Goal: Task Accomplishment & Management: Manage account settings

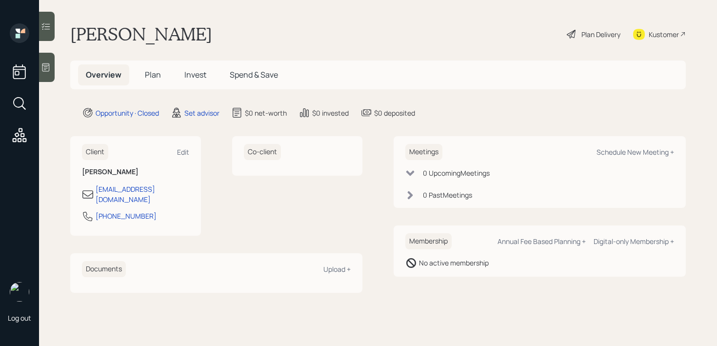
click at [48, 75] on div at bounding box center [47, 67] width 16 height 29
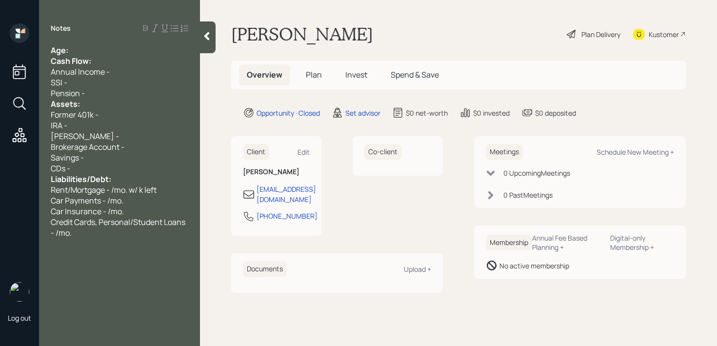
click at [81, 47] on div "Age:" at bounding box center [120, 50] width 138 height 11
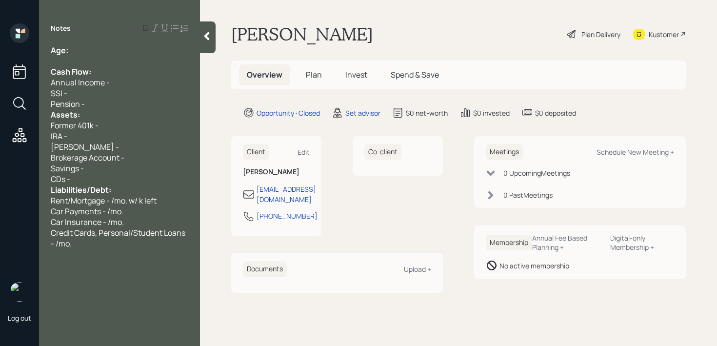
click at [95, 102] on div "Pension -" at bounding box center [120, 104] width 138 height 11
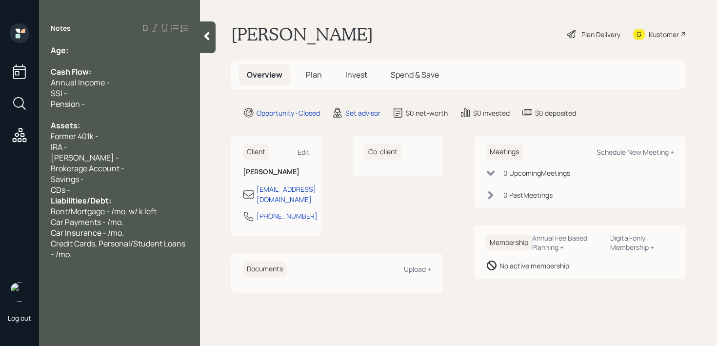
click at [102, 183] on div "Savings -" at bounding box center [120, 179] width 138 height 11
click at [103, 188] on div "CDs -" at bounding box center [120, 189] width 138 height 11
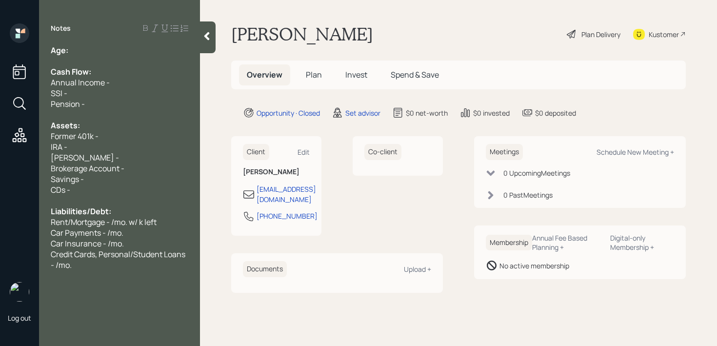
click at [107, 138] on div "Former 401k -" at bounding box center [120, 136] width 138 height 11
click at [121, 52] on div "Age:" at bounding box center [120, 50] width 138 height 11
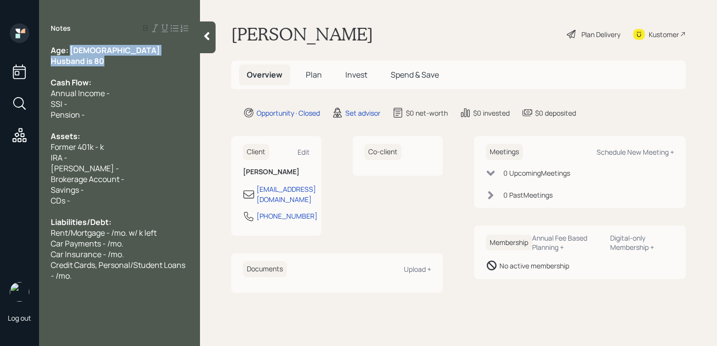
drag, startPoint x: 71, startPoint y: 52, endPoint x: 113, endPoint y: 62, distance: 43.2
click at [113, 62] on div "Age: [DEMOGRAPHIC_DATA] Husband is 80 Cash Flow: Annual Income - SSI - Pension …" at bounding box center [120, 163] width 138 height 236
click at [113, 62] on div "Husband is 80" at bounding box center [120, 61] width 138 height 11
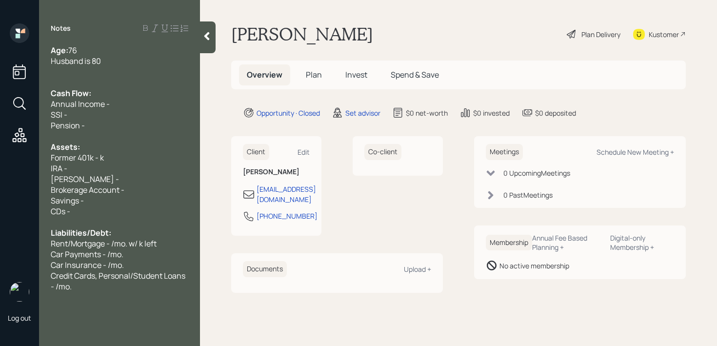
click at [100, 153] on span "Former 401k - k" at bounding box center [77, 157] width 53 height 11
click at [172, 159] on div "Former 401k - 300k" at bounding box center [120, 157] width 138 height 11
click at [164, 159] on span "Former 401k - 300k (all in bonds)" at bounding box center [109, 157] width 116 height 11
click at [173, 157] on div "Former 401k - 300k (all in bonds)" at bounding box center [120, 157] width 138 height 11
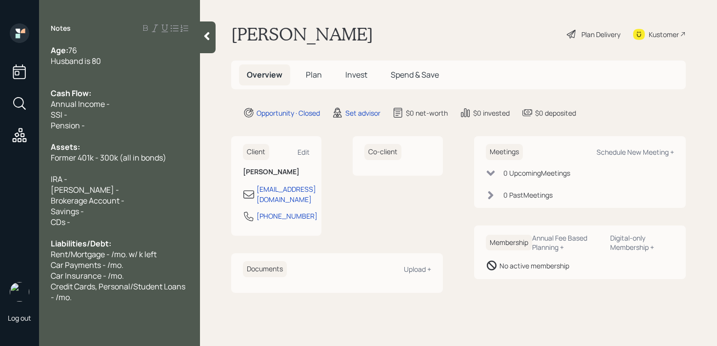
click at [151, 200] on div "Brokerage Account -" at bounding box center [120, 200] width 138 height 11
click at [80, 175] on div "IRA -" at bounding box center [120, 179] width 138 height 11
click at [78, 172] on div at bounding box center [120, 168] width 138 height 11
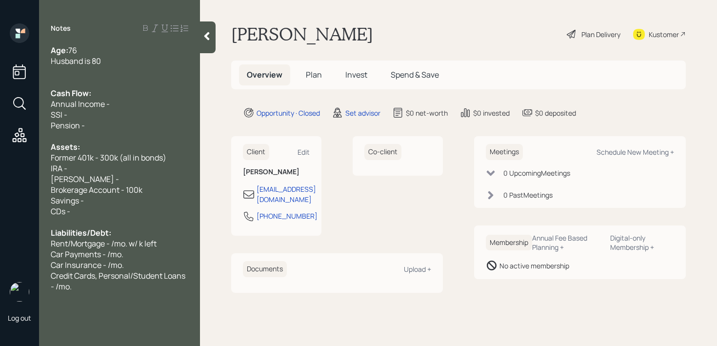
click at [178, 186] on div "Brokerage Account - 100k" at bounding box center [120, 189] width 138 height 11
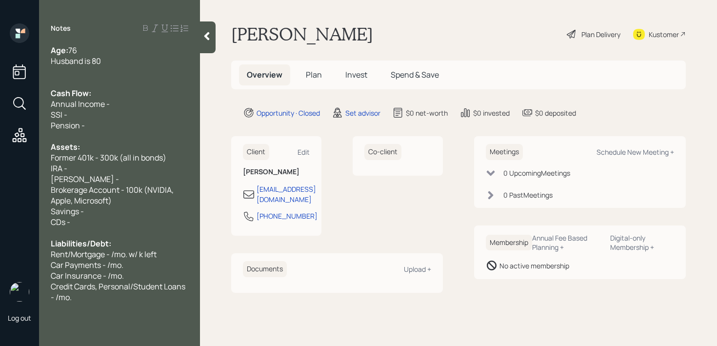
click at [125, 300] on div "Credit Cards, Personal/Student Loans - /mo." at bounding box center [120, 291] width 138 height 21
click at [56, 319] on span "husband wants her to take rmd and invest it into market" at bounding box center [114, 323] width 127 height 21
click at [159, 317] on span "Husband wants her to take rmd and invest it into market" at bounding box center [114, 323] width 127 height 21
click at [161, 317] on span "Husband wants her to take rmd and invest it into market" at bounding box center [114, 323] width 127 height 21
click at [649, 35] on div "Kustomer" at bounding box center [664, 34] width 30 height 10
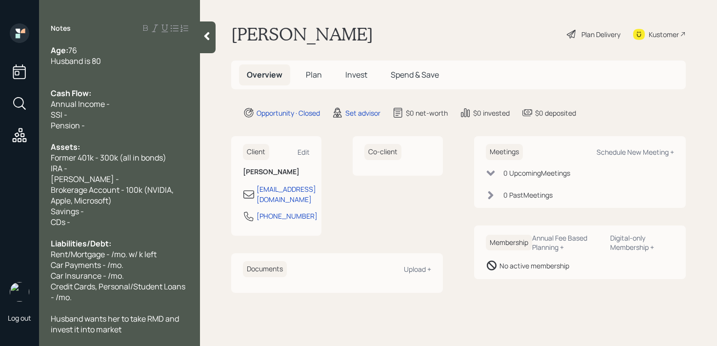
click at [133, 37] on div "Notes Age: [DEMOGRAPHIC_DATA] Husband is 80 Cash Flow: Annual Income - SSI - Pe…" at bounding box center [119, 178] width 161 height 311
click at [133, 41] on div "Notes Age: [DEMOGRAPHIC_DATA] Husband is 80 Cash Flow: Annual Income - SSI - Pe…" at bounding box center [119, 178] width 161 height 311
click at [130, 50] on div "Age: [DEMOGRAPHIC_DATA]" at bounding box center [120, 50] width 138 height 11
click at [128, 59] on div "Husband is 80" at bounding box center [120, 61] width 138 height 11
click at [99, 171] on div "IRA -" at bounding box center [120, 168] width 138 height 11
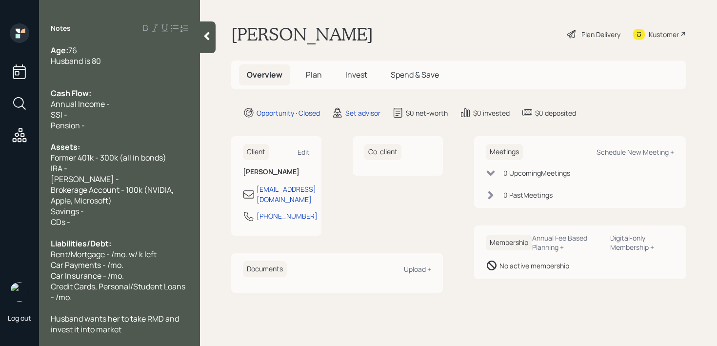
click at [117, 185] on span "Brokerage Account - 100k (NVIDIA, Apple, Microsoft)" at bounding box center [113, 194] width 124 height 21
drag, startPoint x: 116, startPoint y: 177, endPoint x: 15, endPoint y: 160, distance: 102.3
click at [15, 160] on div "Log out Notes Age: [DEMOGRAPHIC_DATA] Husband is 80 Cash Flow: Annual Income - …" at bounding box center [358, 173] width 717 height 346
click at [45, 168] on div "Age: [DEMOGRAPHIC_DATA] Husband is 80 Cash Flow: Annual Income - SSI - Pension …" at bounding box center [119, 189] width 161 height 289
click at [87, 174] on div "[PERSON_NAME] -" at bounding box center [120, 179] width 138 height 11
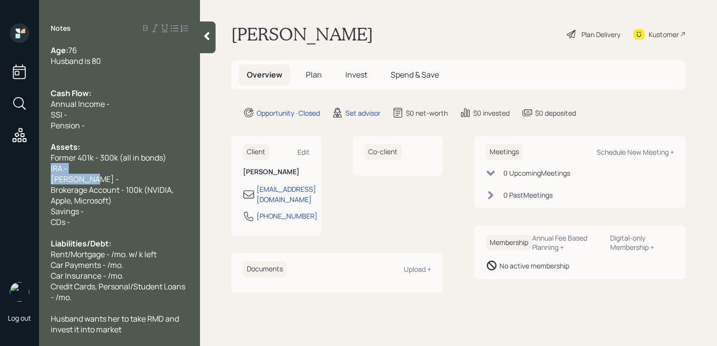
drag, startPoint x: 92, startPoint y: 179, endPoint x: 49, endPoint y: 166, distance: 44.9
click at [49, 166] on div "Age: [DEMOGRAPHIC_DATA] Husband is 80 Cash Flow: Annual Income - SSI - Pension …" at bounding box center [119, 189] width 161 height 289
click at [109, 217] on div "CDs -" at bounding box center [120, 222] width 138 height 11
click at [110, 200] on span "Brokerage Account - 100k (NVIDIA, Apple, Microsoft)" at bounding box center [113, 194] width 124 height 21
click at [113, 172] on div "IRA -" at bounding box center [120, 168] width 138 height 11
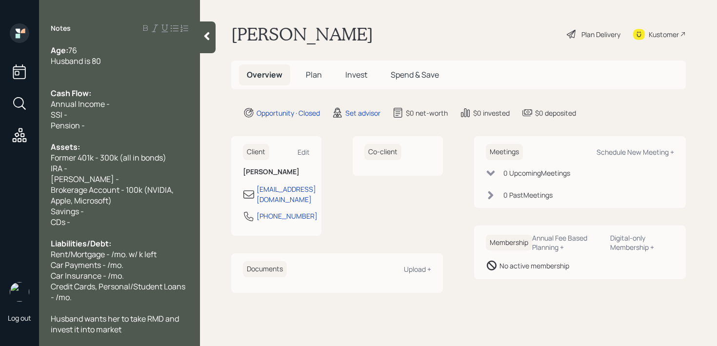
click at [113, 172] on div "IRA -" at bounding box center [120, 168] width 138 height 11
drag, startPoint x: 113, startPoint y: 172, endPoint x: 102, endPoint y: 172, distance: 11.2
click at [102, 172] on div "IRA -" at bounding box center [120, 168] width 138 height 11
drag, startPoint x: 101, startPoint y: 179, endPoint x: 44, endPoint y: 168, distance: 58.1
click at [44, 168] on div "Age: [DEMOGRAPHIC_DATA] Husband is 80 Cash Flow: Annual Income - SSI - Pension …" at bounding box center [119, 189] width 161 height 289
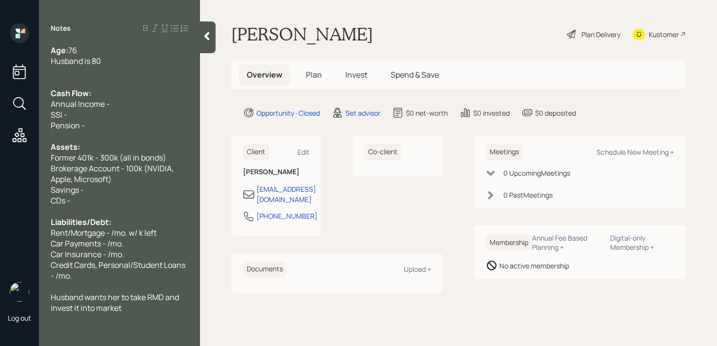
click at [136, 179] on div "Brokerage Account - 100k (NVIDIA, Apple, Microsoft)" at bounding box center [120, 173] width 138 height 21
click at [162, 175] on div "Brokerage Account - 100k (NVIDIA, Apple, Microsoft)" at bounding box center [120, 173] width 138 height 21
click at [187, 175] on div "Brokerage Account - 100k (NVIDIA, Apple, Microsoft)" at bounding box center [120, 173] width 138 height 21
click at [148, 183] on div "Brokerage Account - 100k (NVIDIA, Apple, Microsoft)" at bounding box center [120, 173] width 138 height 21
click at [115, 190] on div "Savings -" at bounding box center [120, 189] width 138 height 11
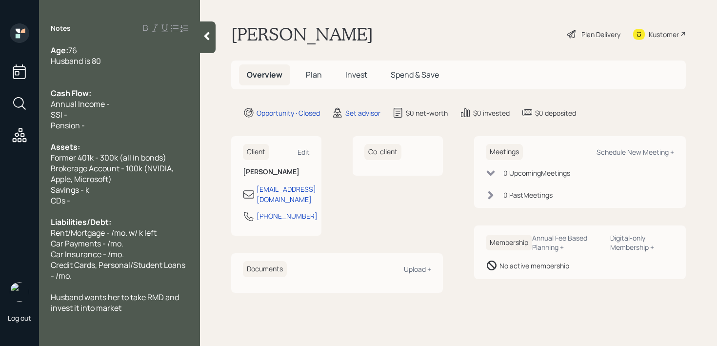
click at [174, 156] on div "Former 401k - 300k (all in bonds)" at bounding box center [120, 157] width 138 height 11
click at [178, 168] on div "Brokerage Account - 100k (NVIDIA, Apple, Microsoft)" at bounding box center [120, 173] width 138 height 21
click at [161, 175] on div "Brokerage Account - 100k (NVIDIA, Apple, Microsoft)" at bounding box center [120, 173] width 138 height 21
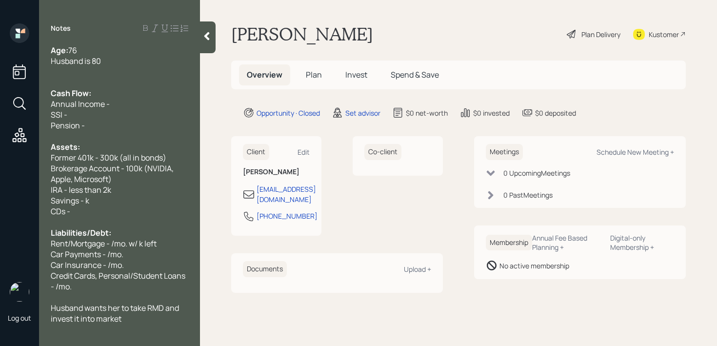
click at [156, 197] on div "Savings - k" at bounding box center [120, 200] width 138 height 11
click at [82, 199] on span "Savings - k" at bounding box center [70, 200] width 39 height 11
click at [114, 199] on div "Savings - 5k" at bounding box center [120, 200] width 138 height 11
click at [107, 212] on div "CDs -" at bounding box center [120, 211] width 138 height 11
click at [109, 206] on div "CDs -" at bounding box center [120, 211] width 138 height 11
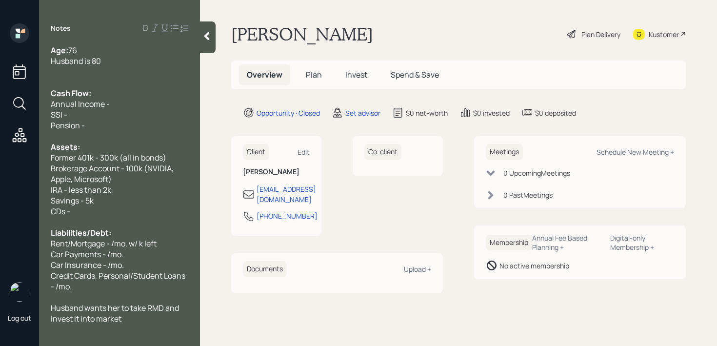
click at [109, 202] on div "Savings - 5k" at bounding box center [120, 200] width 138 height 11
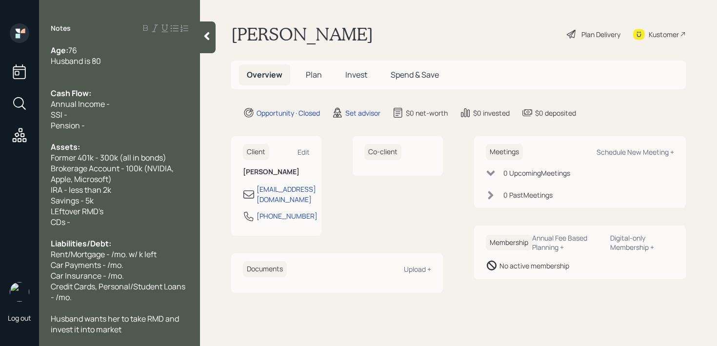
click at [60, 212] on span "LEftover RMD's" at bounding box center [77, 211] width 53 height 11
click at [115, 214] on div "Leftover RMD's" at bounding box center [120, 211] width 138 height 11
click at [100, 220] on div "CDs -" at bounding box center [120, 222] width 138 height 11
click at [100, 230] on div at bounding box center [120, 232] width 138 height 11
drag, startPoint x: 96, startPoint y: 222, endPoint x: 8, endPoint y: 222, distance: 87.8
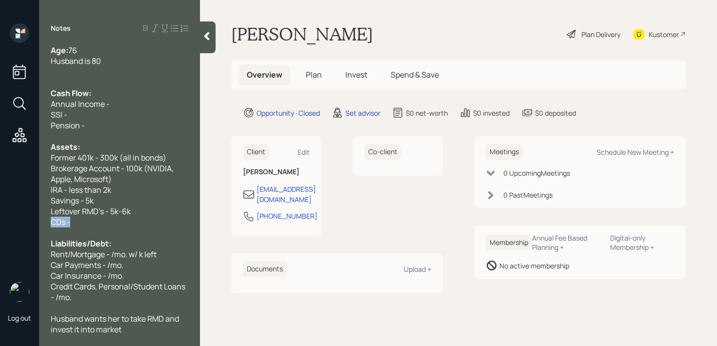
click at [8, 222] on div "Log out Notes Age: [DEMOGRAPHIC_DATA] Husband is 80 Cash Flow: Annual Income - …" at bounding box center [358, 173] width 717 height 346
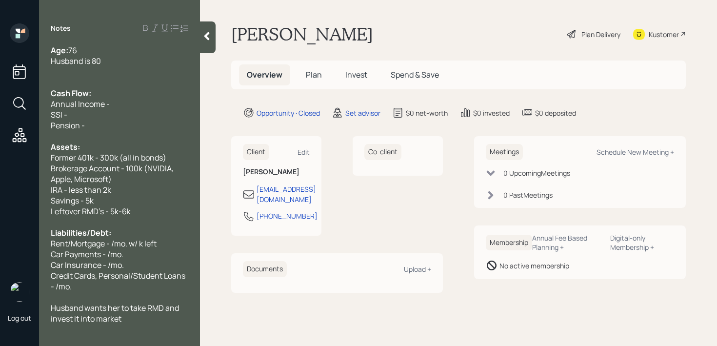
click at [157, 243] on span "Rent/Mortgage - /mo. w/ k left" at bounding box center [104, 243] width 106 height 11
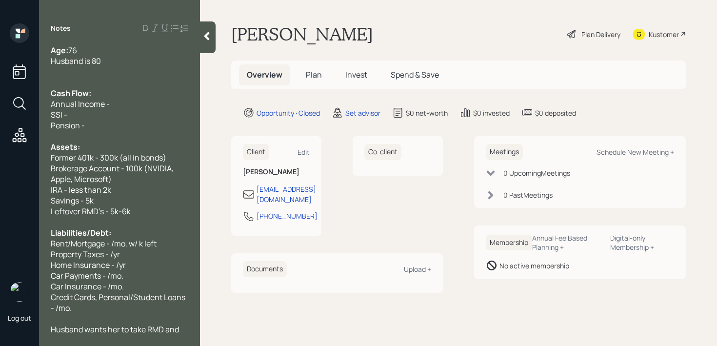
scroll to position [11, 0]
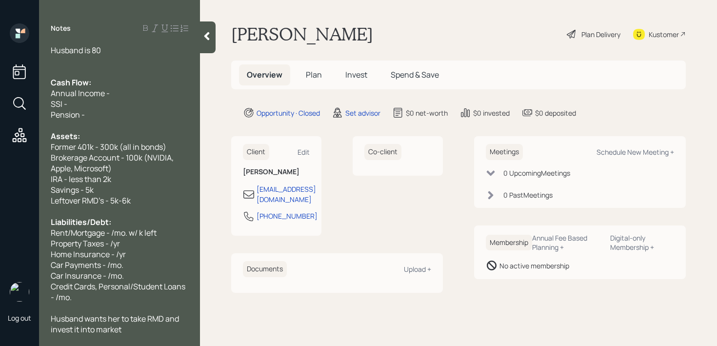
click at [138, 330] on div "Husband wants her to take RMD and invest it into market" at bounding box center [120, 323] width 138 height 21
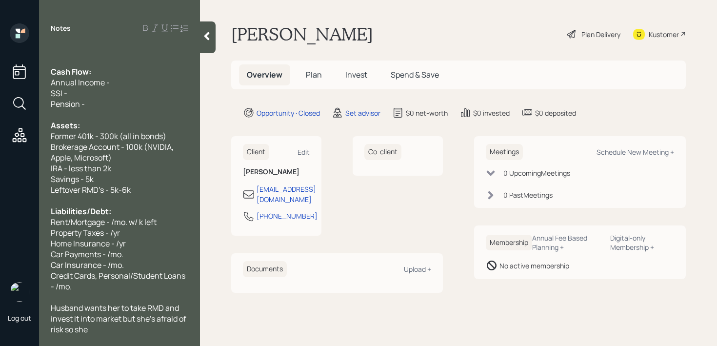
scroll to position [0, 0]
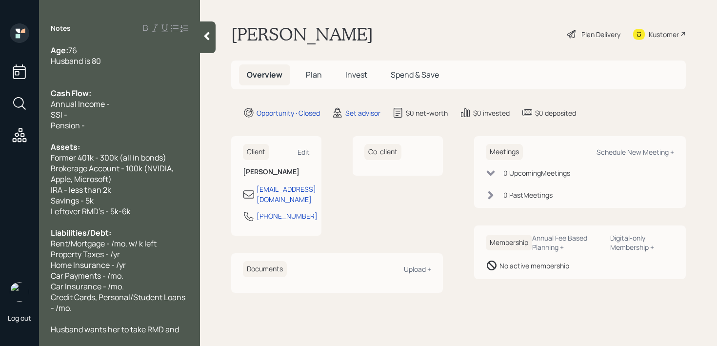
click at [105, 71] on div at bounding box center [120, 71] width 138 height 11
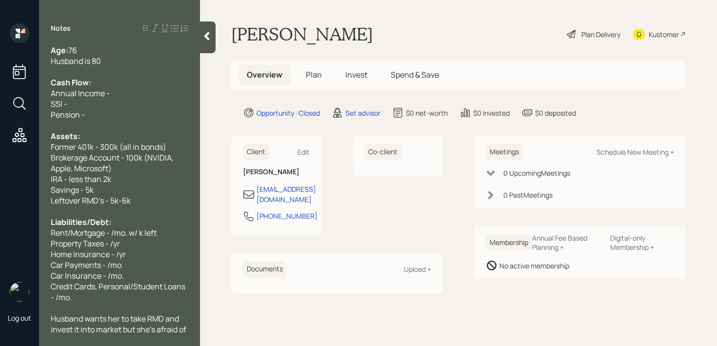
scroll to position [11, 0]
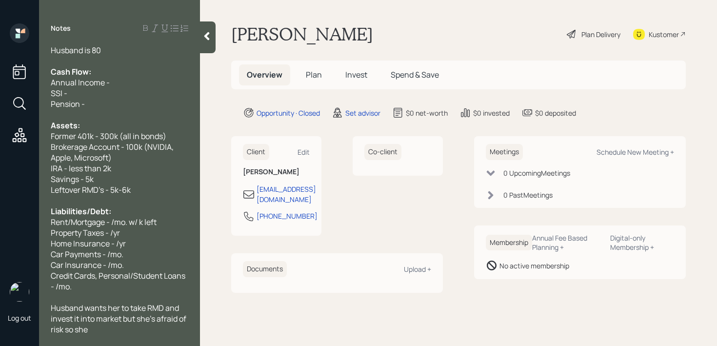
click at [103, 284] on div "Credit Cards, Personal/Student Loans - /mo." at bounding box center [120, 280] width 138 height 21
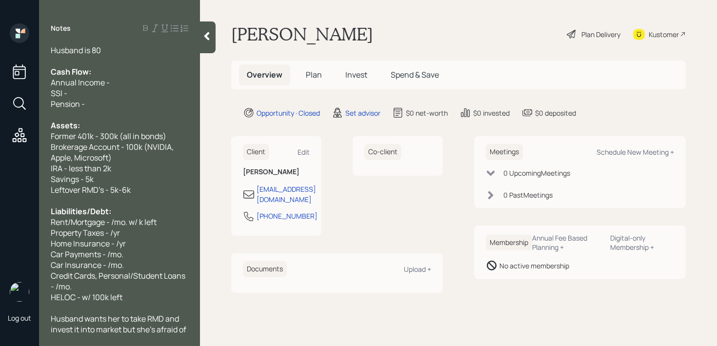
scroll to position [0, 0]
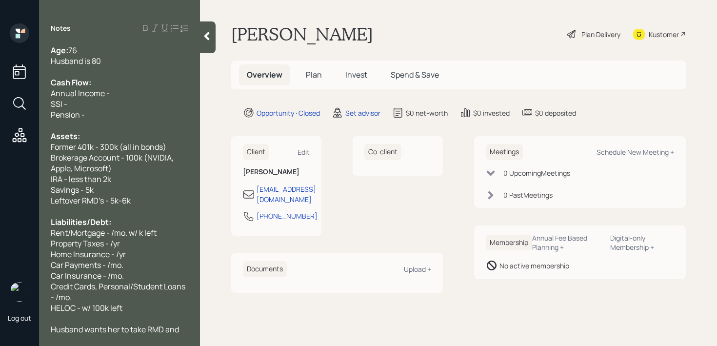
click at [94, 299] on div "Credit Cards, Personal/Student Loans - /mo." at bounding box center [120, 291] width 138 height 21
click at [88, 310] on span "HELOC - w/ 100k left" at bounding box center [87, 307] width 72 height 11
click at [85, 310] on span "HELOC - w/ 100k left" at bounding box center [87, 307] width 72 height 11
click at [159, 203] on div "Leftover RMD's - 5k-6k" at bounding box center [120, 200] width 138 height 11
click at [104, 109] on div "Pension -" at bounding box center [120, 114] width 138 height 11
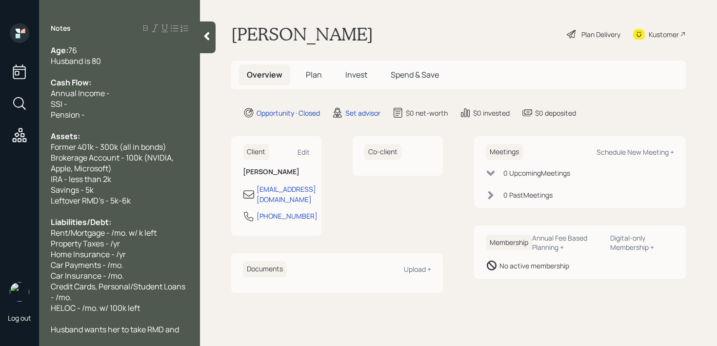
click at [108, 100] on div "SSI -" at bounding box center [120, 104] width 138 height 11
click at [132, 92] on div "Annual Income -" at bounding box center [120, 93] width 138 height 11
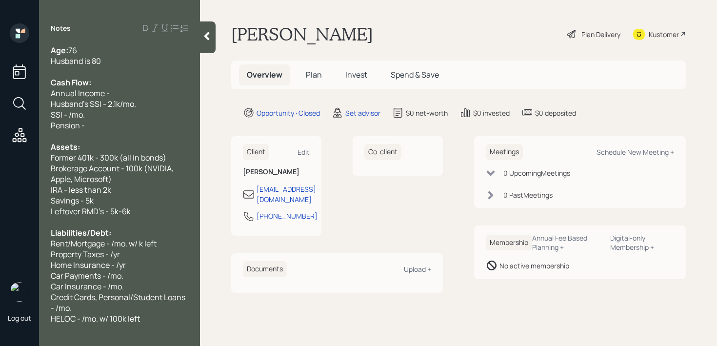
click at [67, 116] on span "SSI - /mo." at bounding box center [68, 114] width 34 height 11
click at [129, 125] on div "Pension -" at bounding box center [120, 125] width 138 height 11
click at [148, 118] on div "SSI - little over 1k/mo." at bounding box center [120, 114] width 138 height 11
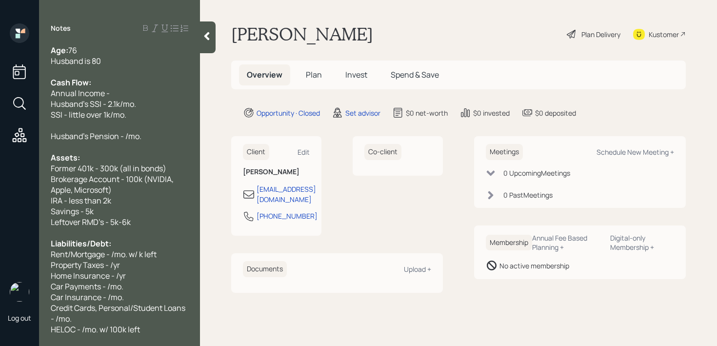
click at [103, 123] on div at bounding box center [120, 125] width 138 height 11
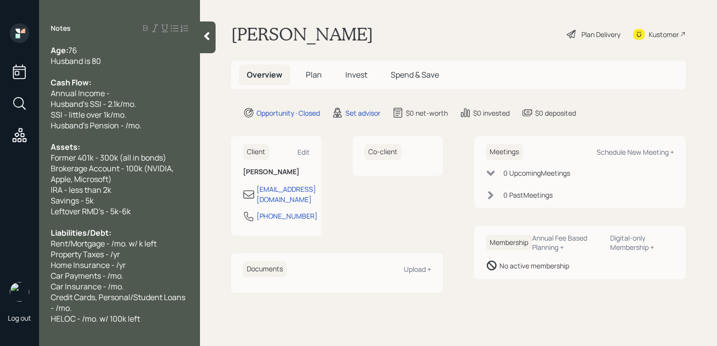
click at [126, 126] on span "Husband's Pension - /mo." at bounding box center [96, 125] width 91 height 11
click at [167, 122] on div "Husband's Pension - 1.4k/mo." at bounding box center [120, 125] width 138 height 11
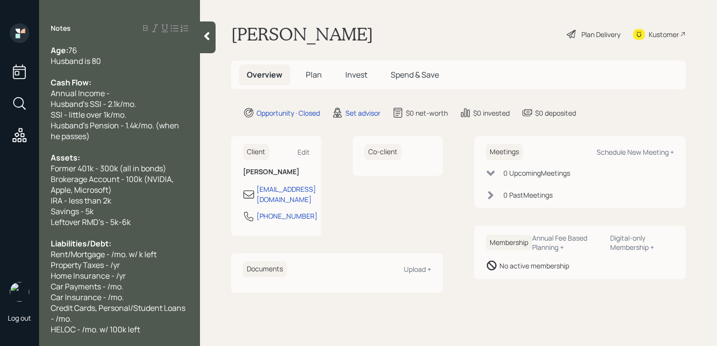
click at [114, 266] on span "Property Taxes - /yr" at bounding box center [85, 264] width 69 height 11
click at [116, 278] on span "Home Insurance - /yr" at bounding box center [88, 275] width 75 height 11
click at [135, 281] on div "Car Payments - /mo." at bounding box center [120, 286] width 138 height 11
drag, startPoint x: 138, startPoint y: 281, endPoint x: 0, endPoint y: 281, distance: 137.5
click at [0, 281] on div "Log out Notes Age: [DEMOGRAPHIC_DATA] Husband is 80 Cash Flow: Annual Income - …" at bounding box center [358, 173] width 717 height 346
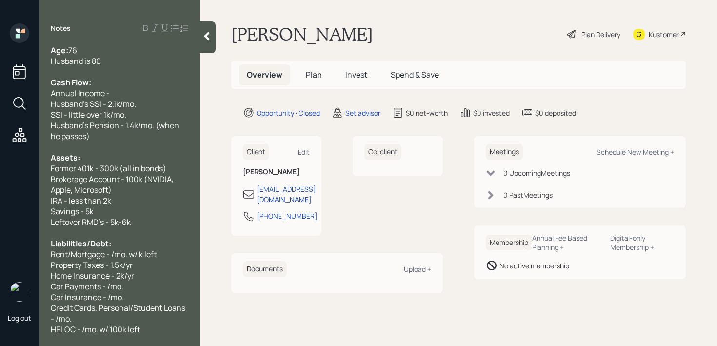
click at [124, 128] on span "Husband's Pension - 1.4k/mo. (when he passes)" at bounding box center [116, 130] width 130 height 21
click at [87, 135] on span "Husband's Pension - 1.4k/mo. (when he passes)" at bounding box center [116, 130] width 130 height 21
drag, startPoint x: 135, startPoint y: 286, endPoint x: 0, endPoint y: 287, distance: 134.6
click at [0, 287] on div "Log out Notes Age: [DEMOGRAPHIC_DATA] Husband is 80 Cash Flow: Annual Income - …" at bounding box center [358, 173] width 717 height 346
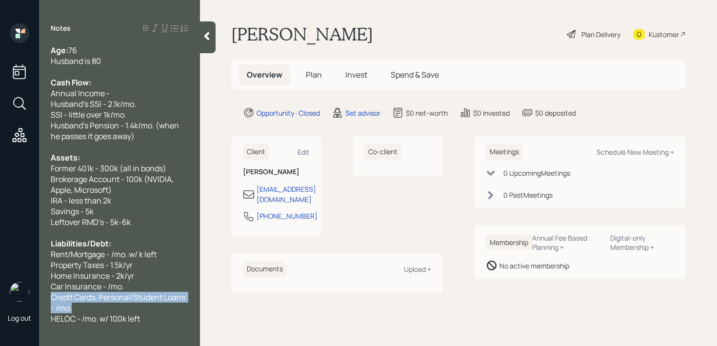
drag, startPoint x: 95, startPoint y: 310, endPoint x: 44, endPoint y: 299, distance: 52.0
click at [44, 299] on div "Age: [DEMOGRAPHIC_DATA] Husband is 80 Cash Flow: Annual Income - Husband's SSI …" at bounding box center [119, 189] width 161 height 289
click at [104, 289] on span "Car Insurance - /mo." at bounding box center [87, 286] width 73 height 11
click at [173, 252] on div "Rent/Mortgage - /mo. w/ k left" at bounding box center [120, 254] width 138 height 11
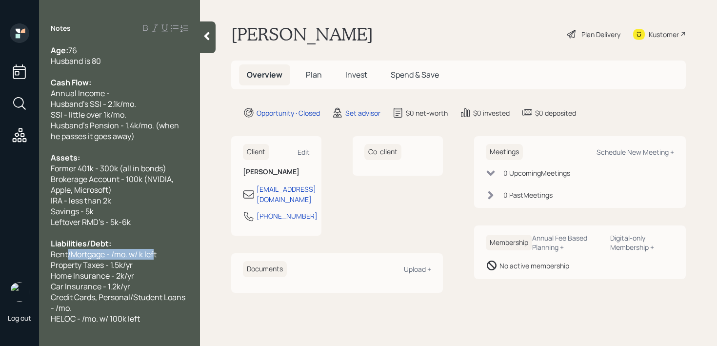
drag, startPoint x: 156, startPoint y: 257, endPoint x: 67, endPoint y: 257, distance: 88.3
click at [67, 257] on span "Rent/Mortgage - /mo. w/ k left" at bounding box center [104, 254] width 106 height 11
drag, startPoint x: 168, startPoint y: 253, endPoint x: 0, endPoint y: 253, distance: 168.3
click at [0, 253] on div "Log out Notes Age: [DEMOGRAPHIC_DATA] Husband is 80 Cash Flow: Annual Income - …" at bounding box center [358, 173] width 717 height 346
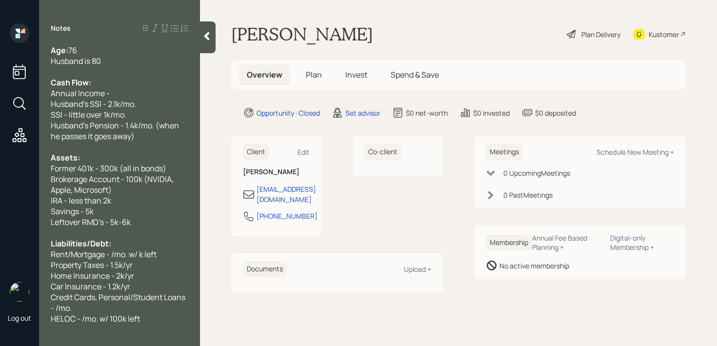
click at [73, 273] on span "Home Insurance - 2k/yr" at bounding box center [92, 275] width 83 height 11
click at [139, 277] on span "Home & car Insurance - 2k/yr" at bounding box center [102, 275] width 103 height 11
drag, startPoint x: 139, startPoint y: 282, endPoint x: 0, endPoint y: 282, distance: 139.0
click at [0, 282] on div "Log out Notes Age: [DEMOGRAPHIC_DATA] Husband is 80 Cash Flow: Annual Income - …" at bounding box center [358, 173] width 717 height 346
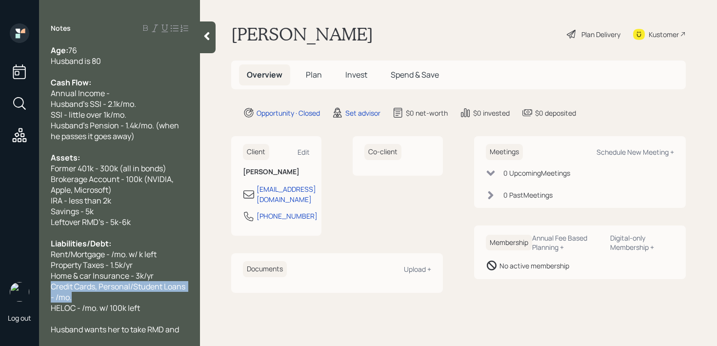
drag, startPoint x: 77, startPoint y: 292, endPoint x: 45, endPoint y: 286, distance: 31.8
click at [45, 286] on div "Age: [DEMOGRAPHIC_DATA] Husband is 80 Cash Flow: Annual Income - Husband's SSI …" at bounding box center [119, 189] width 161 height 289
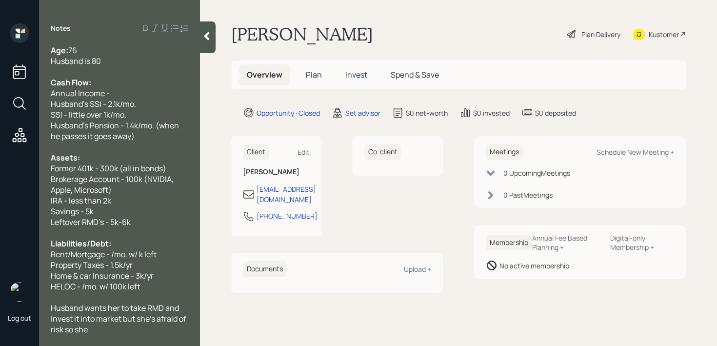
click at [160, 292] on div at bounding box center [120, 297] width 138 height 11
drag, startPoint x: 163, startPoint y: 288, endPoint x: 84, endPoint y: 288, distance: 79.5
click at [84, 288] on div "HELOC - /mo. w/ 100k left" at bounding box center [120, 286] width 138 height 11
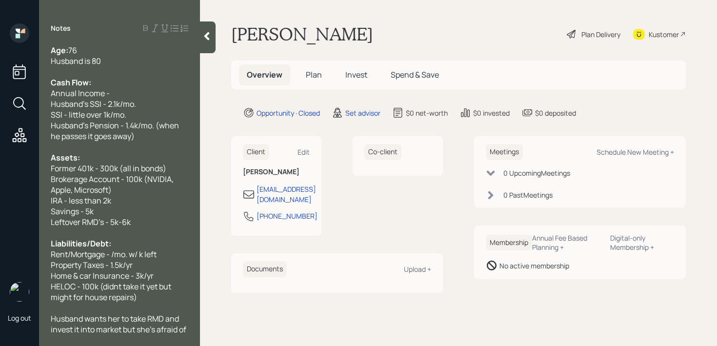
click at [120, 286] on span "HELOC - 100k (didnt take it yet but might for house repairs)" at bounding box center [112, 291] width 122 height 21
drag, startPoint x: 173, startPoint y: 256, endPoint x: 0, endPoint y: 256, distance: 173.2
click at [0, 256] on div "Log out Notes Age: [DEMOGRAPHIC_DATA] Husband is 80 Cash Flow: Annual Income - …" at bounding box center [358, 173] width 717 height 346
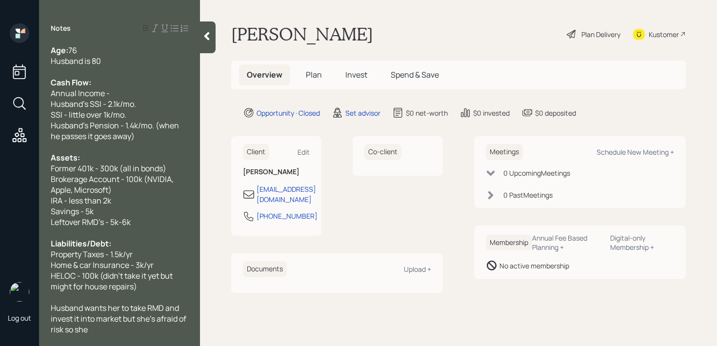
click at [208, 46] on div at bounding box center [208, 37] width 16 height 32
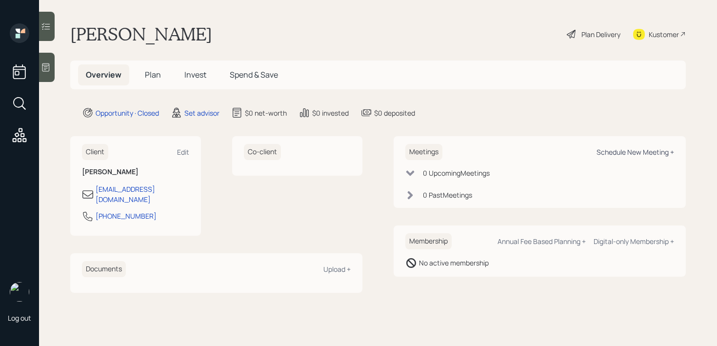
click at [612, 155] on div "Schedule New Meeting +" at bounding box center [636, 151] width 78 height 9
select select "round-[PERSON_NAME]"
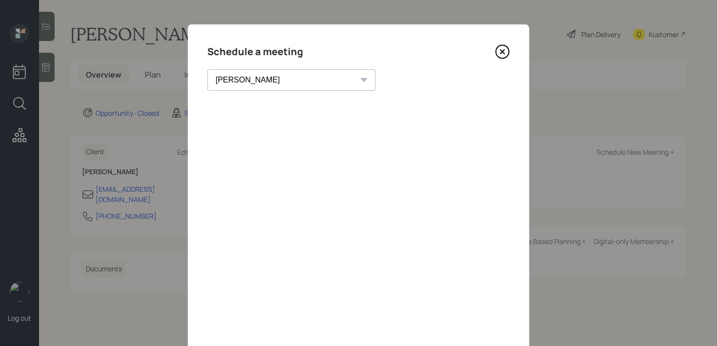
click at [502, 48] on icon at bounding box center [502, 51] width 15 height 15
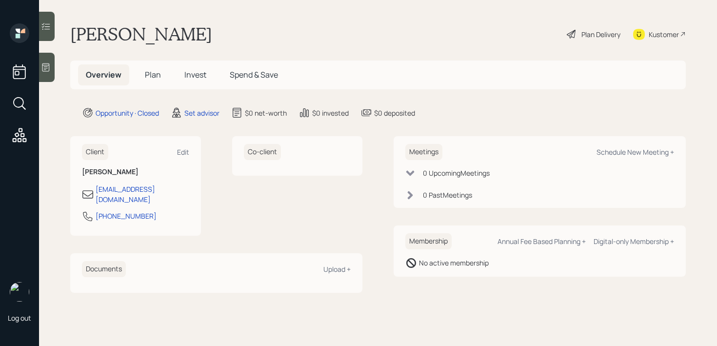
click at [44, 59] on div at bounding box center [47, 67] width 16 height 29
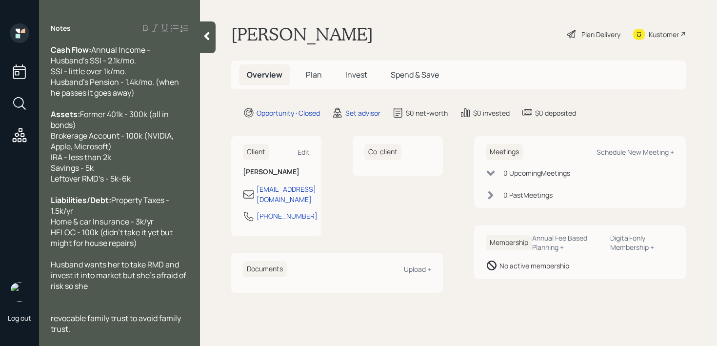
scroll to position [54, 0]
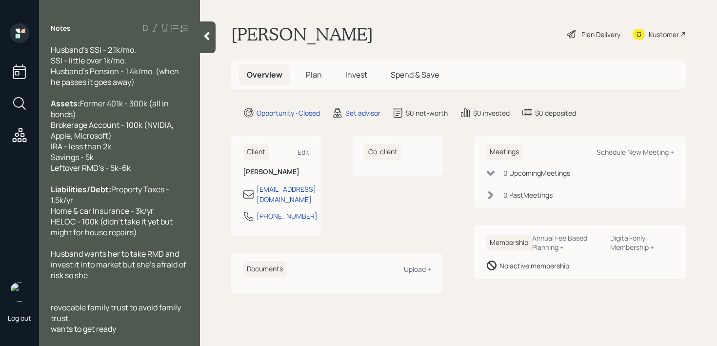
click at [111, 314] on div "revocable family trust to avoid family trust." at bounding box center [120, 312] width 138 height 21
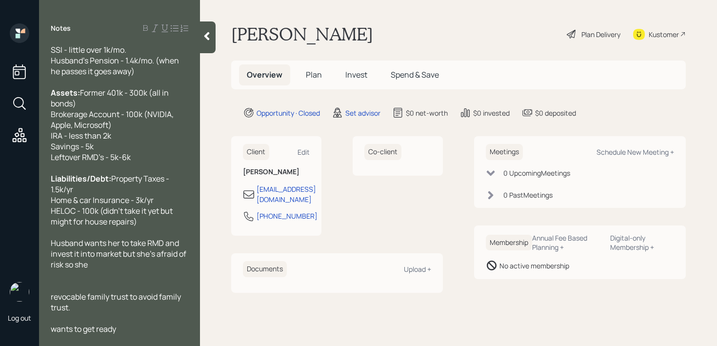
scroll to position [64, 0]
drag, startPoint x: 133, startPoint y: 327, endPoint x: 0, endPoint y: 327, distance: 132.7
click at [0, 327] on div "Log out Notes Age: [DEMOGRAPHIC_DATA] Husband is 80 Cash Flow: Annual Income - …" at bounding box center [358, 173] width 717 height 346
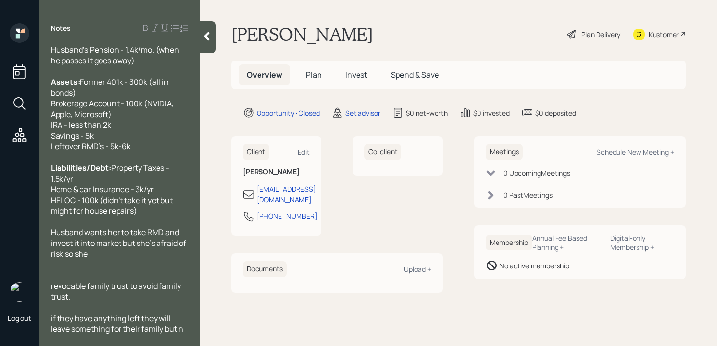
scroll to position [86, 0]
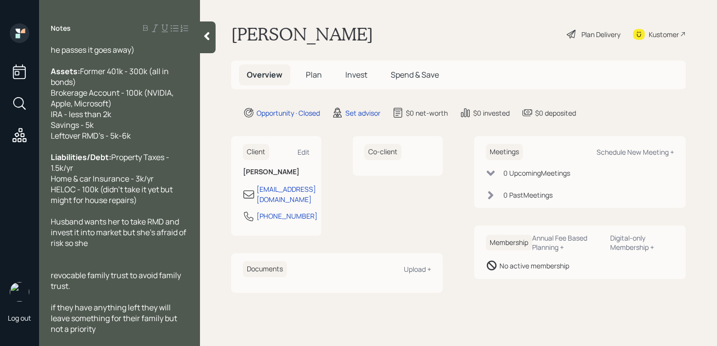
click at [55, 272] on span "revocable family trust to avoid family trust." at bounding box center [117, 280] width 132 height 21
click at [54, 307] on span "if they have anything left they will leave something for their family but not a…" at bounding box center [115, 318] width 128 height 32
click at [93, 260] on div at bounding box center [120, 264] width 138 height 11
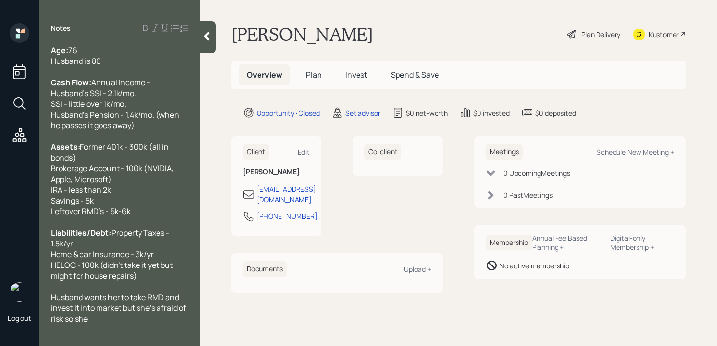
scroll to position [75, 0]
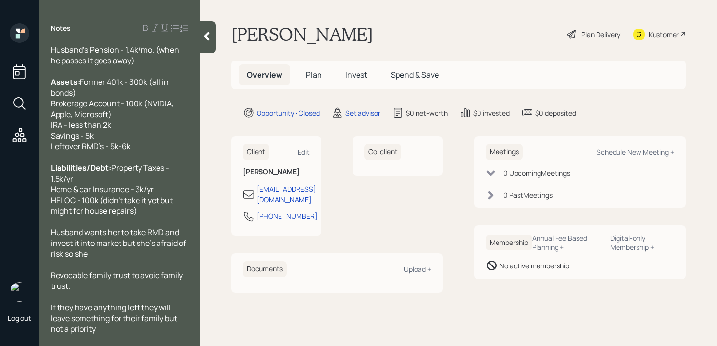
click at [205, 41] on div at bounding box center [208, 37] width 16 height 32
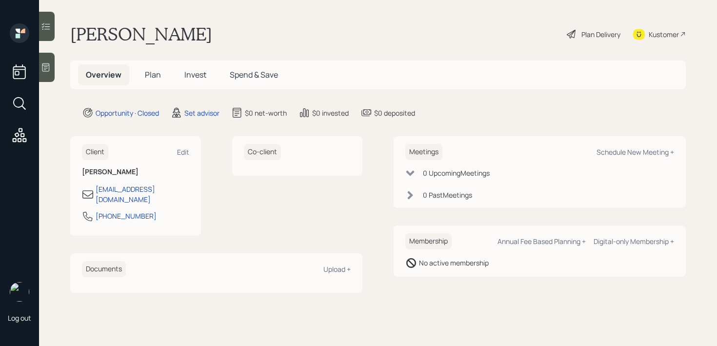
click at [367, 24] on div "[PERSON_NAME] Plan Delivery Kustomer" at bounding box center [378, 33] width 616 height 21
click at [38, 69] on div "Log out" at bounding box center [19, 173] width 39 height 346
click at [51, 71] on icon at bounding box center [46, 67] width 10 height 10
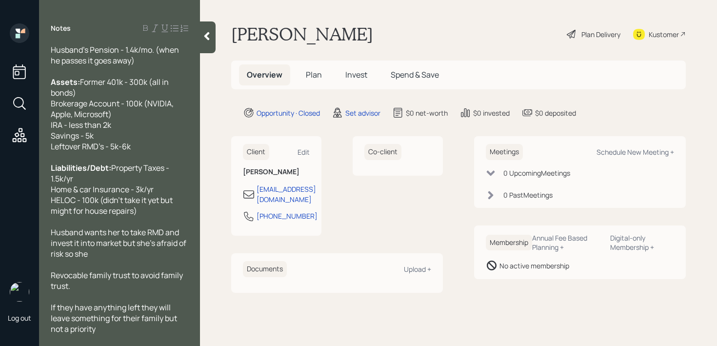
click at [137, 282] on div "Revocable family trust to avoid family trust." at bounding box center [120, 280] width 138 height 21
click at [56, 275] on span "Revocable family trust to avoid family trust." at bounding box center [118, 280] width 134 height 21
click at [154, 284] on div "Wondering about a revocable family trust to avoid family trust." at bounding box center [120, 280] width 138 height 21
click at [150, 257] on div "Husband wants her to take RMD and invest it into market but she's afraid of ris…" at bounding box center [120, 243] width 138 height 32
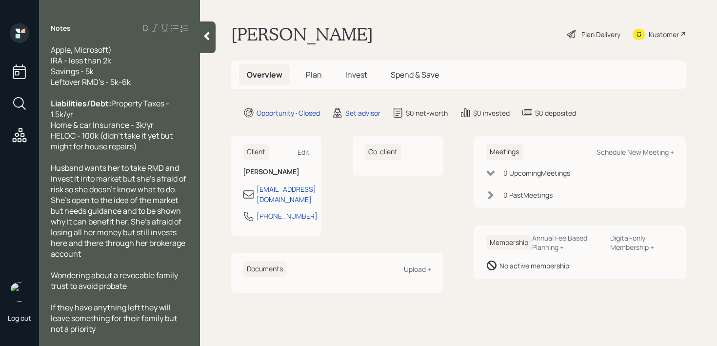
scroll to position [0, 0]
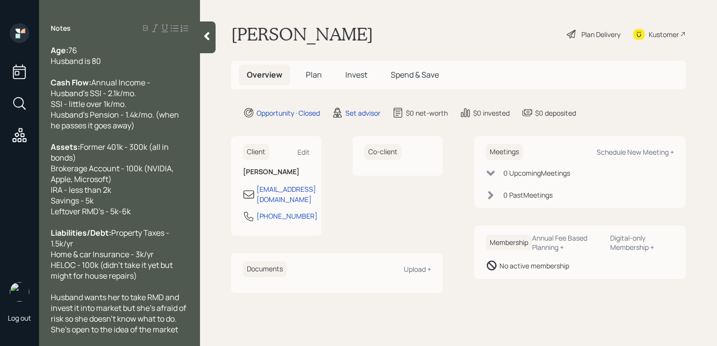
click at [159, 63] on div "Age: [DEMOGRAPHIC_DATA] Husband is 80" at bounding box center [120, 55] width 138 height 21
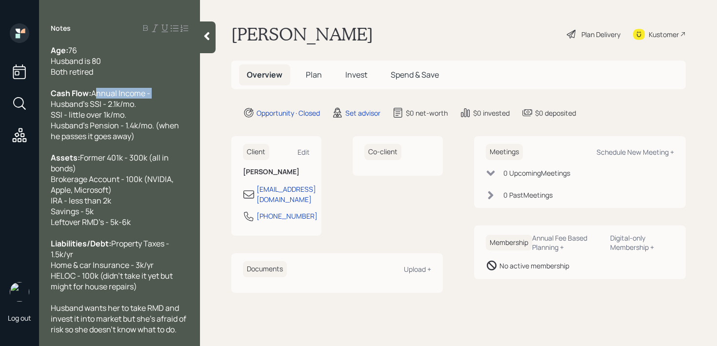
drag, startPoint x: 148, startPoint y: 105, endPoint x: 0, endPoint y: 105, distance: 148.3
click at [0, 105] on div "Log out Notes Age: [DEMOGRAPHIC_DATA] Husband is 80 Both retired Cash Flow: Ann…" at bounding box center [358, 173] width 717 height 346
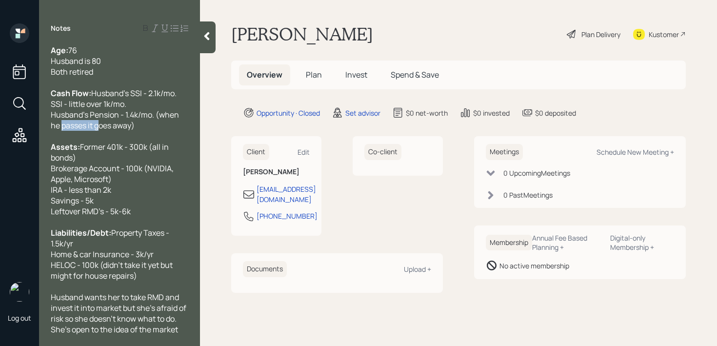
drag, startPoint x: 95, startPoint y: 138, endPoint x: 59, endPoint y: 138, distance: 36.1
click at [58, 131] on span "Husband's SSI - 2.1k/mo. SSI - little over 1k/mo. Husband's Pension - 1.4k/mo. …" at bounding box center [116, 109] width 130 height 43
drag, startPoint x: 180, startPoint y: 124, endPoint x: 160, endPoint y: 124, distance: 20.5
click at [160, 124] on div "Cash Flow: Husband's SSI - 2.1k/mo. SSI - little over 1k/mo. Husband's Pension …" at bounding box center [120, 109] width 138 height 43
click at [73, 131] on span "Husband's SSI - 2.1k/mo. SSI - little over 1k/mo. Husband's Pension - 1.4k/mo. …" at bounding box center [118, 109] width 135 height 43
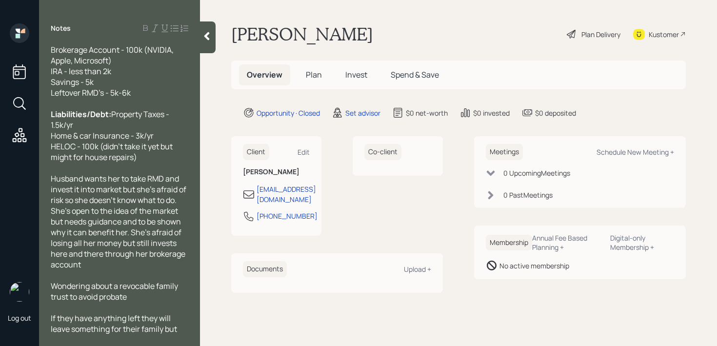
scroll to position [139, 0]
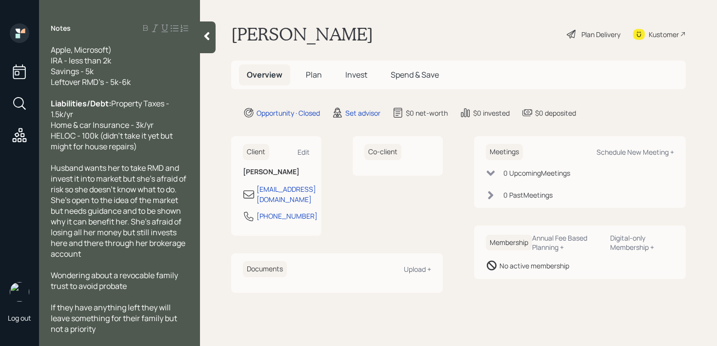
click at [209, 42] on div at bounding box center [208, 37] width 16 height 32
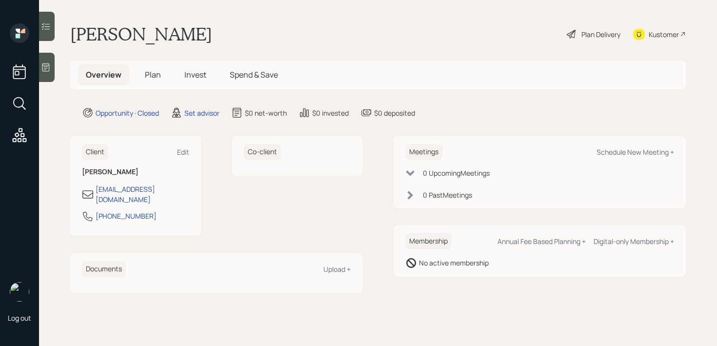
click at [321, 14] on main "[PERSON_NAME] Plan Delivery Kustomer Overview Plan Invest Spend & Save Opportun…" at bounding box center [378, 173] width 678 height 346
